Goal: Information Seeking & Learning: Learn about a topic

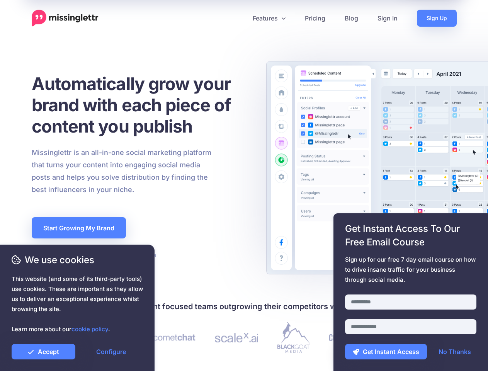
click at [244, 185] on div "Missinglettr is an all-in-one social marketing platform that turns your content…" at bounding box center [141, 170] width 230 height 49
click at [241, 18] on icon at bounding box center [241, 18] width 4 height 4
click at [268, 18] on link "Features" at bounding box center [269, 18] width 52 height 17
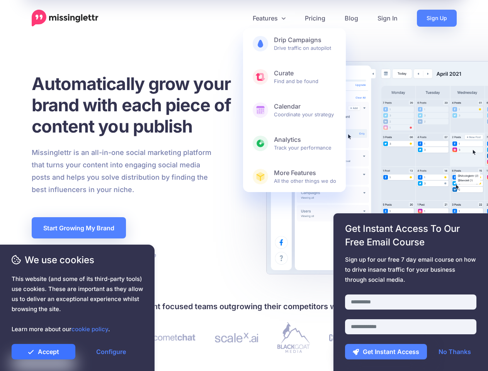
click at [43, 351] on link "Accept" at bounding box center [44, 351] width 64 height 15
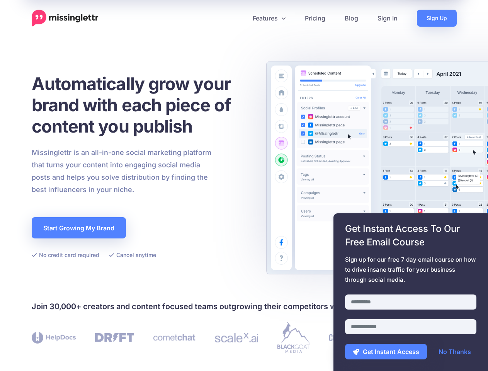
click at [111, 351] on link "Configure" at bounding box center [111, 351] width 64 height 15
click at [410, 292] on div at bounding box center [410, 290] width 131 height 10
click at [386, 351] on button "Get Instant Access" at bounding box center [386, 351] width 82 height 15
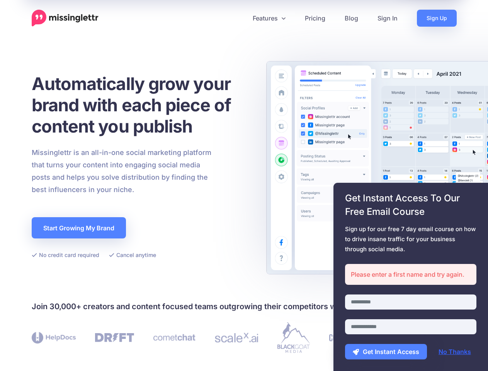
click at [454, 351] on link "No Thanks" at bounding box center [455, 351] width 48 height 15
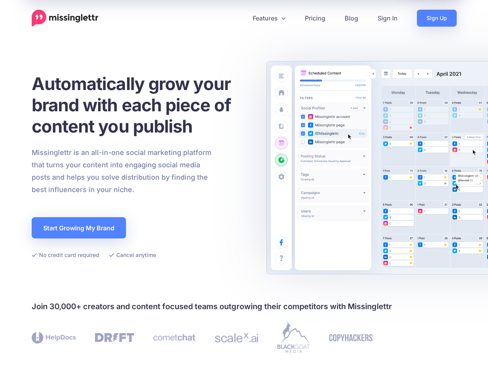
scroll to position [225, 0]
